Goal: Transaction & Acquisition: Book appointment/travel/reservation

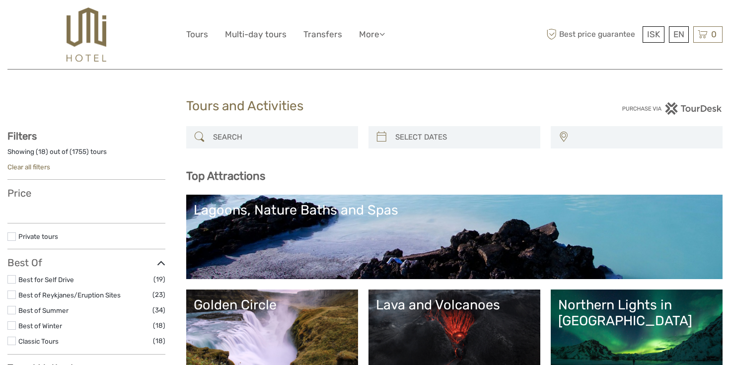
select select
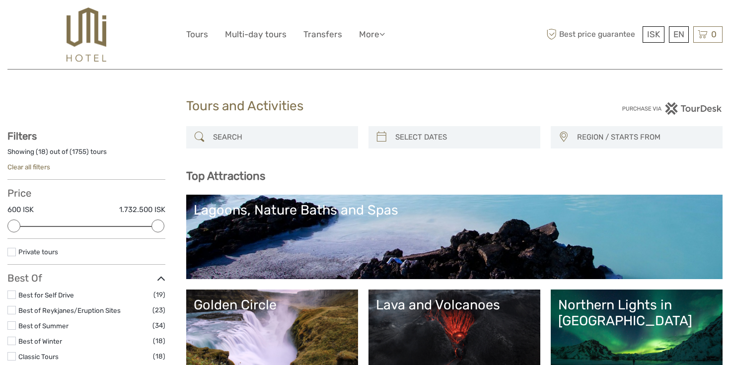
type input "[DATE]"
click at [396, 141] on input "search" at bounding box center [463, 137] width 144 height 17
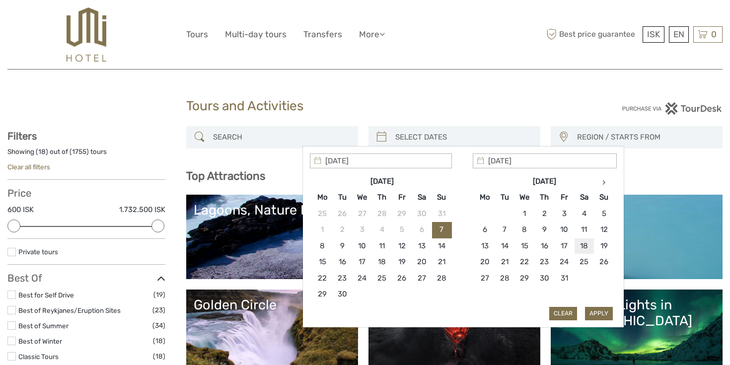
type input "[DATE]"
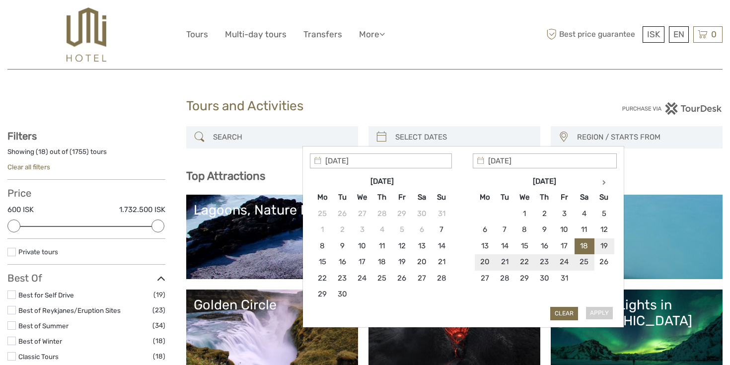
type input "[DATE]"
click at [604, 315] on button "Apply" at bounding box center [599, 313] width 28 height 13
type input "[DATE] - [DATE]"
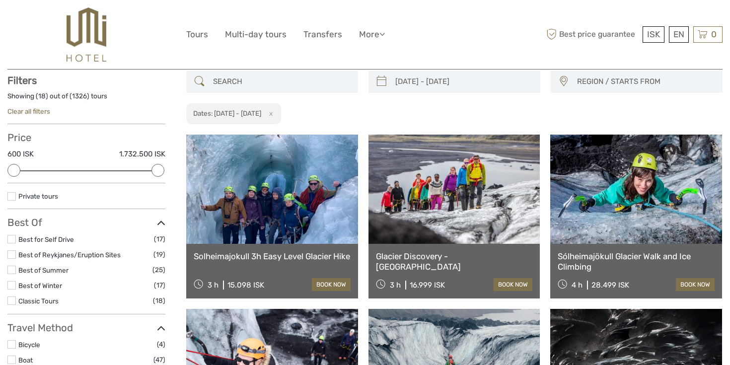
scroll to position [56, 0]
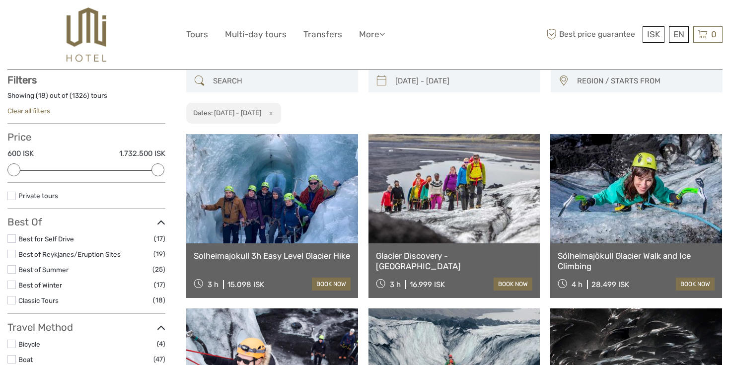
click at [612, 87] on span "REGION / STARTS FROM" at bounding box center [645, 81] width 145 height 16
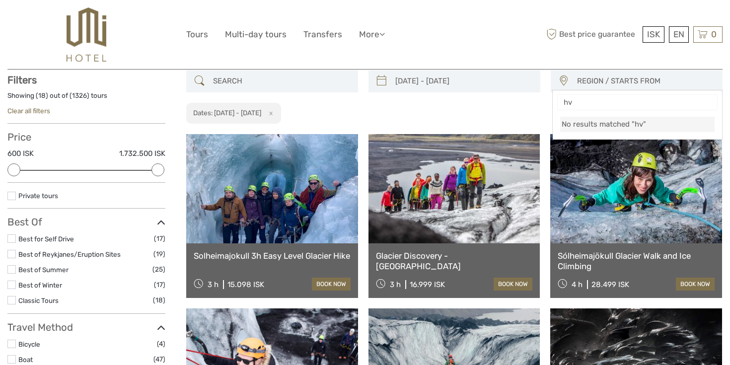
type input "h"
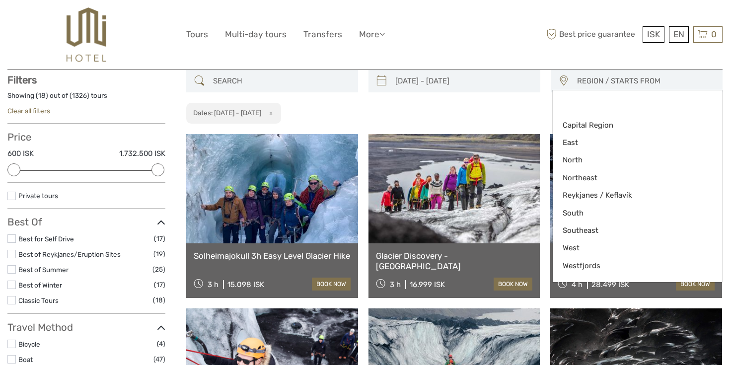
click at [479, 50] on div "ISK ISK € $ £ EN English Español Deutsch Tours Multi-day tours Transfers More F…" at bounding box center [365, 34] width 358 height 54
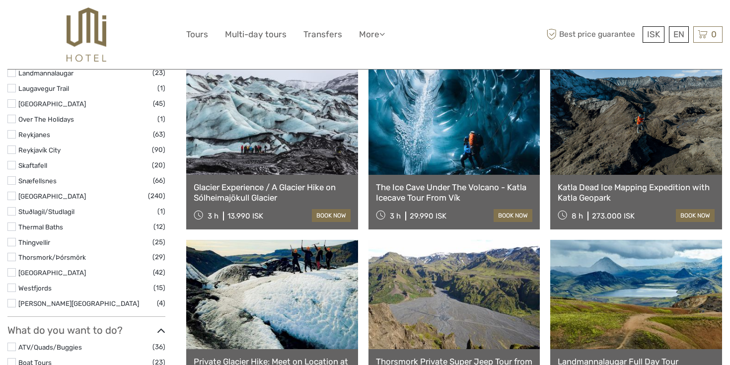
scroll to position [650, 0]
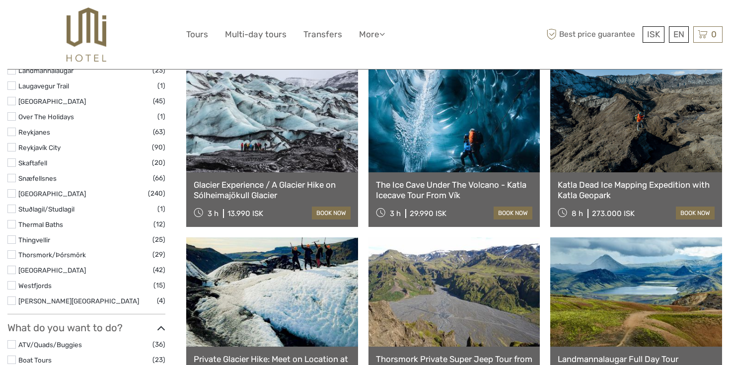
click at [12, 189] on label at bounding box center [11, 193] width 8 height 8
click at [0, 0] on input "checkbox" at bounding box center [0, 0] width 0 height 0
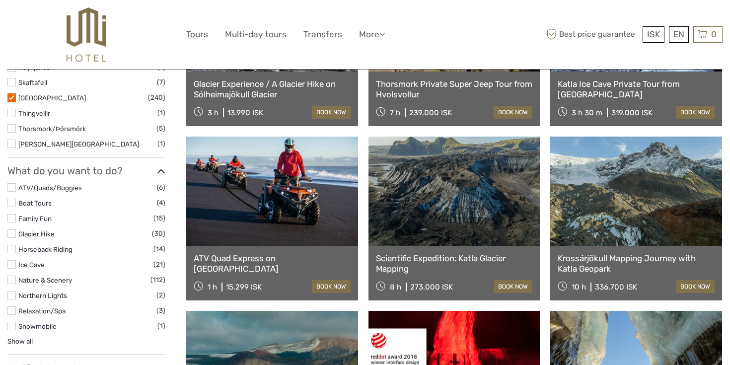
scroll to position [584, 0]
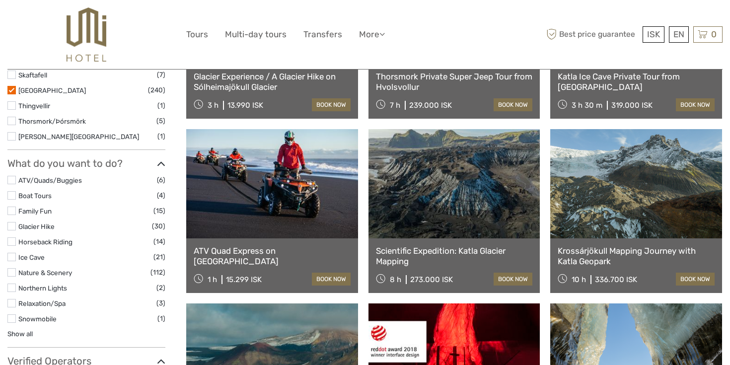
click at [12, 299] on label at bounding box center [11, 303] width 8 height 8
click at [0, 0] on input "checkbox" at bounding box center [0, 0] width 0 height 0
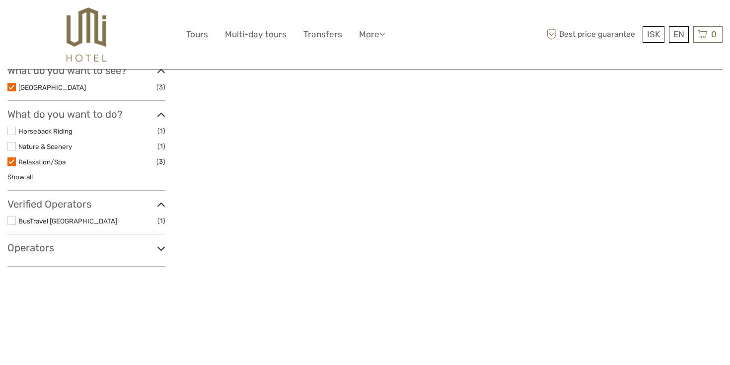
scroll to position [304, 0]
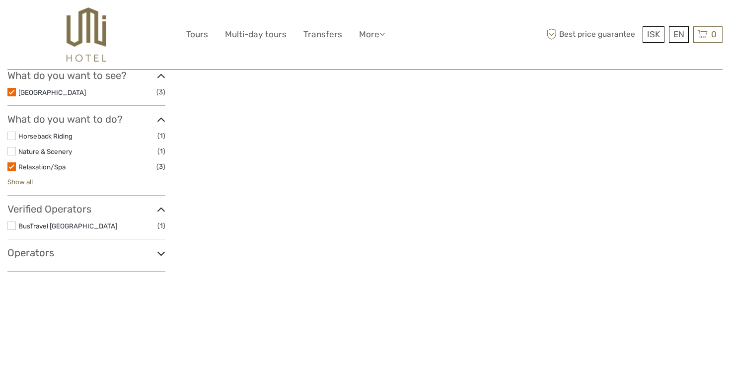
click at [24, 178] on link "Show all" at bounding box center [19, 182] width 25 height 8
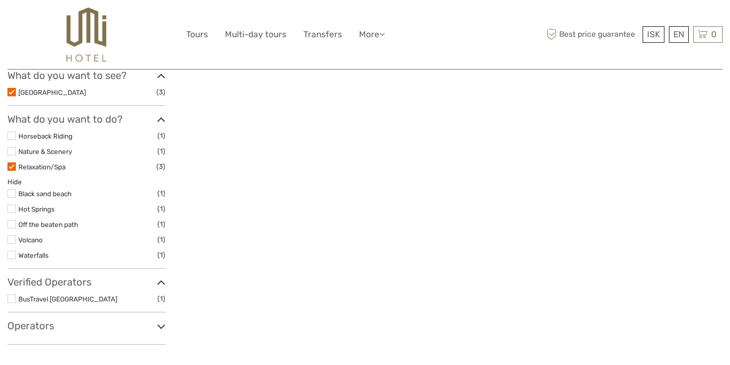
click at [15, 205] on label at bounding box center [11, 209] width 8 height 8
click at [0, 0] on input "checkbox" at bounding box center [0, 0] width 0 height 0
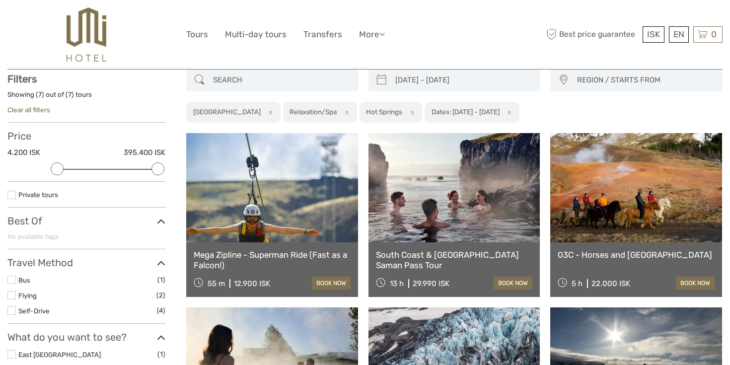
scroll to position [56, 0]
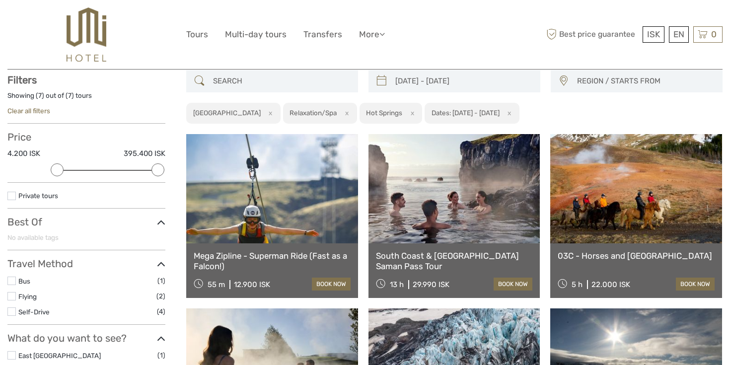
click at [449, 189] on link at bounding box center [454, 188] width 172 height 109
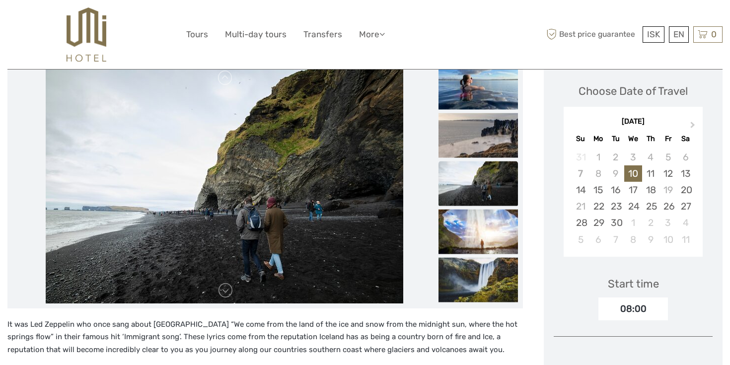
scroll to position [137, 0]
click at [477, 99] on img at bounding box center [478, 87] width 79 height 45
